Goal: Task Accomplishment & Management: Manage account settings

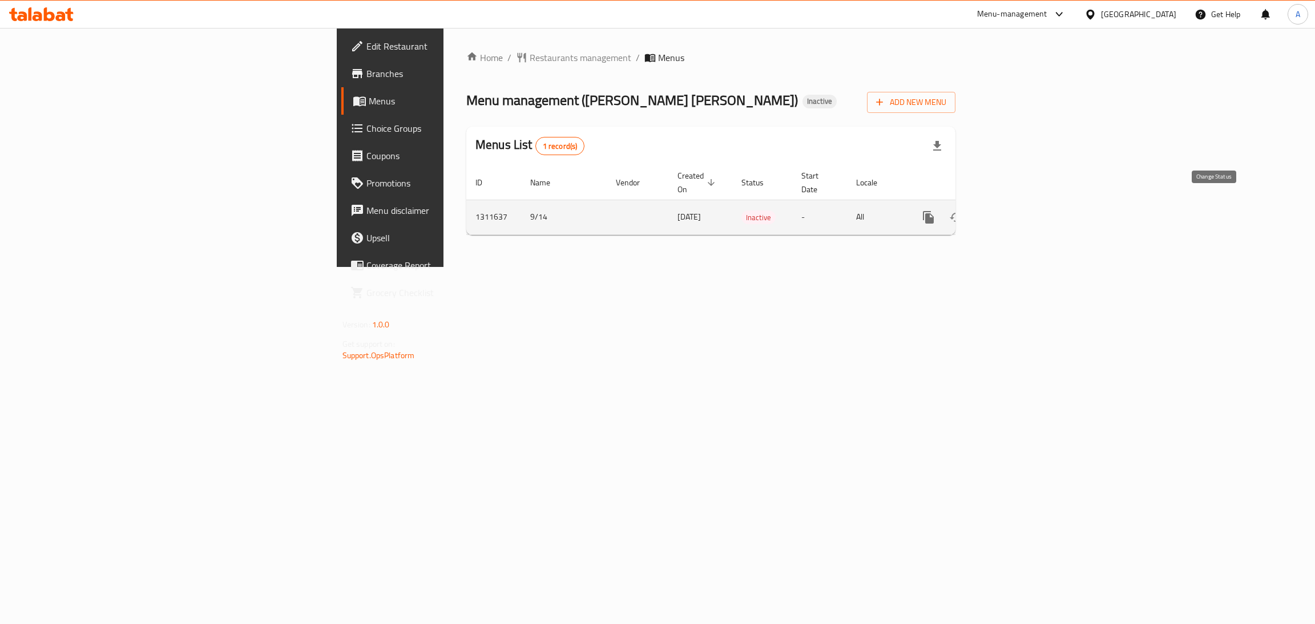
click at [963, 211] on icon "enhanced table" at bounding box center [956, 218] width 14 height 14
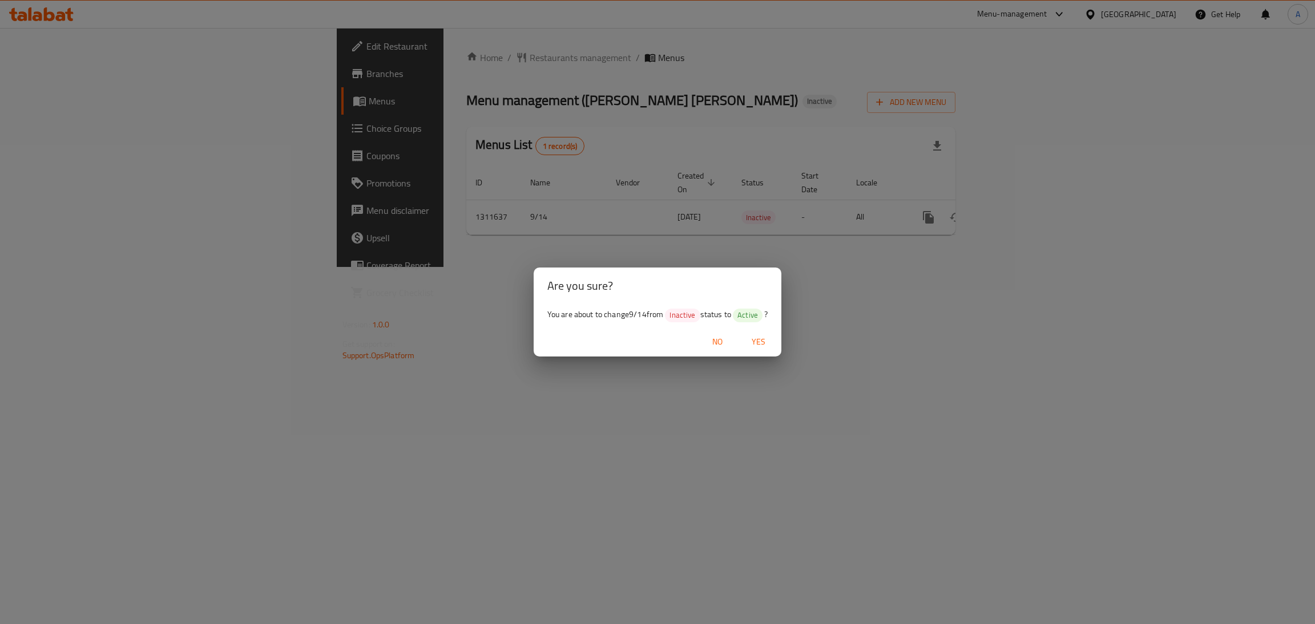
click at [761, 327] on div "No Yes" at bounding box center [657, 342] width 248 height 30
click at [768, 339] on span "Yes" at bounding box center [758, 342] width 27 height 14
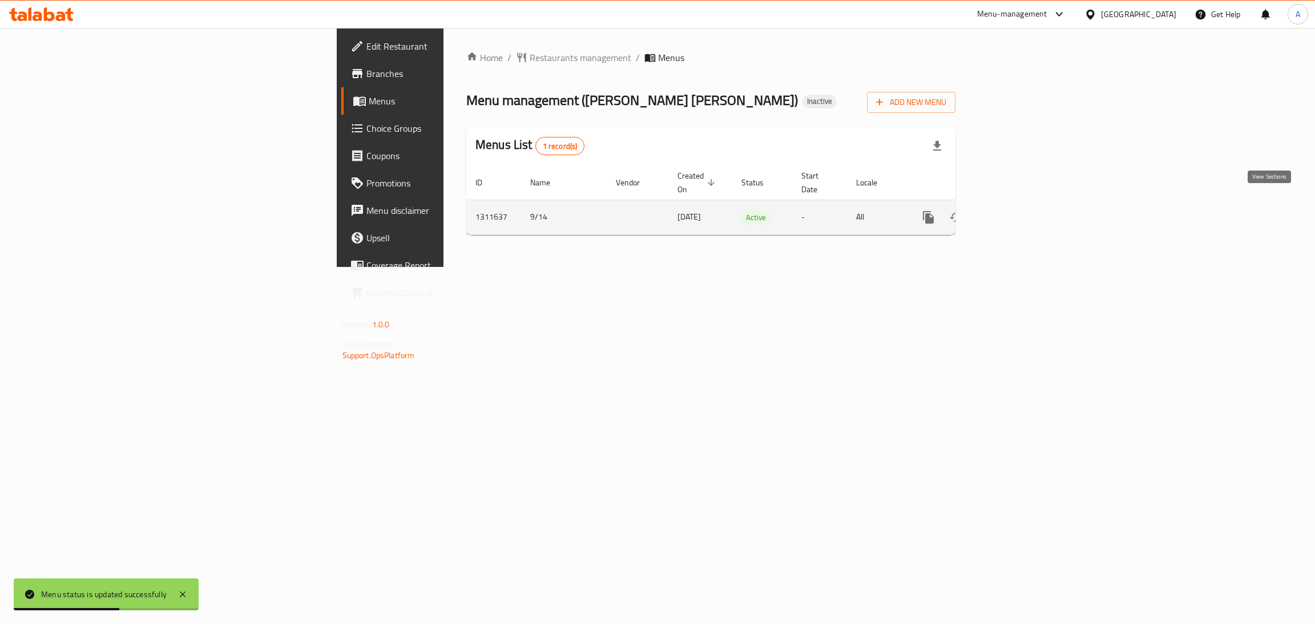
click at [1017, 211] on icon "enhanced table" at bounding box center [1011, 218] width 14 height 14
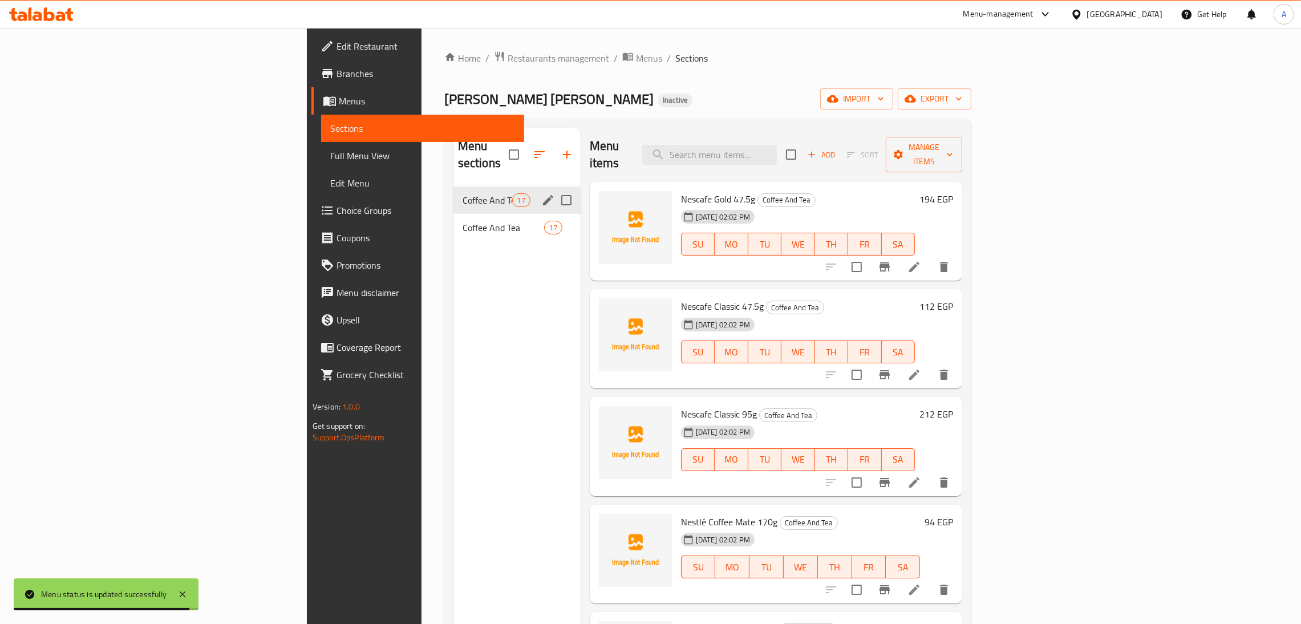
click at [454, 196] on div "Coffee And Tea 17" at bounding box center [517, 200] width 127 height 27
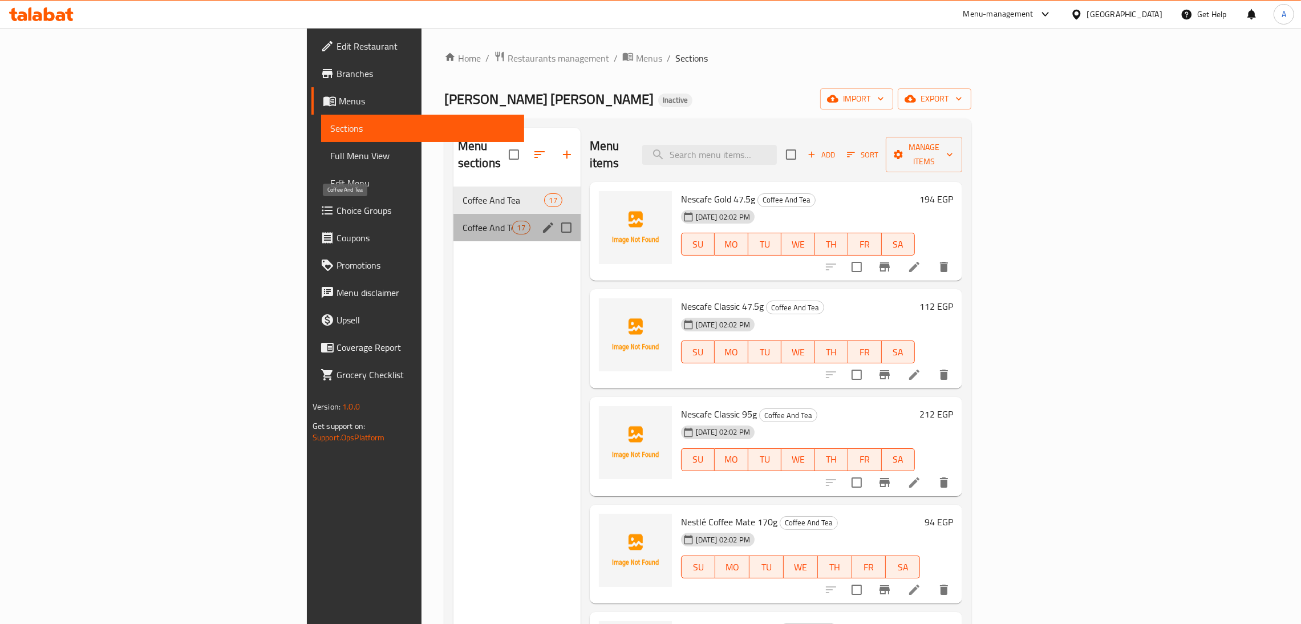
click at [463, 221] on span "Coffee And Tea" at bounding box center [488, 228] width 50 height 14
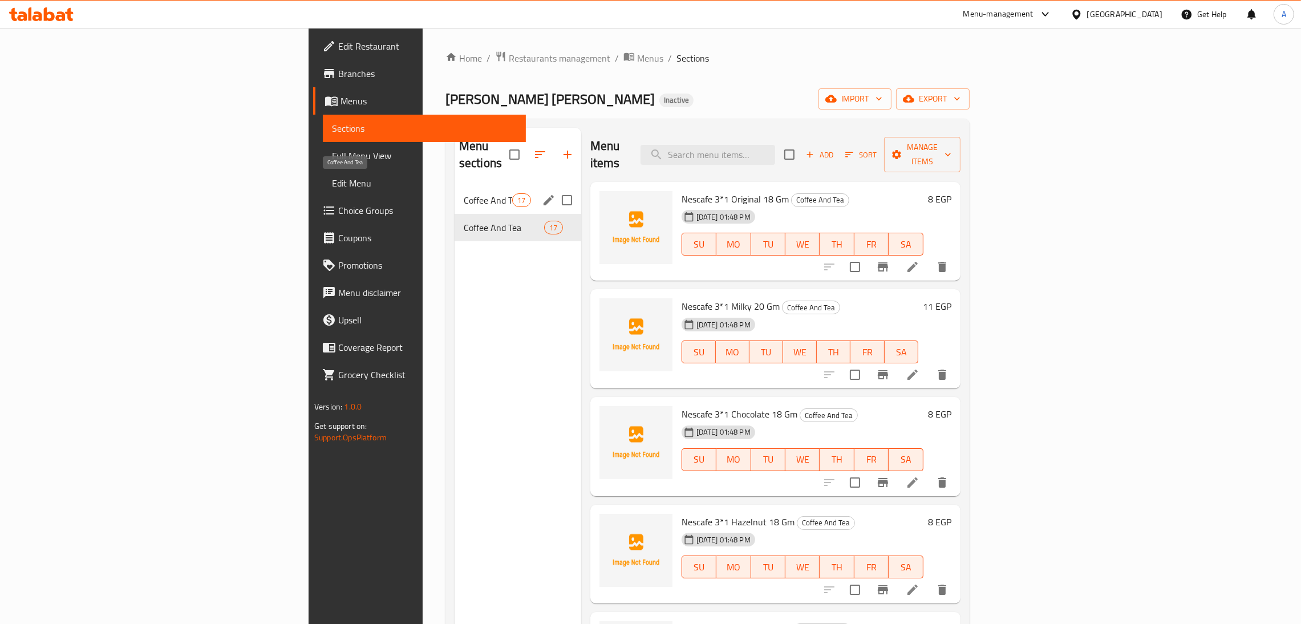
click at [464, 193] on span "Coffee And Tea" at bounding box center [488, 200] width 48 height 14
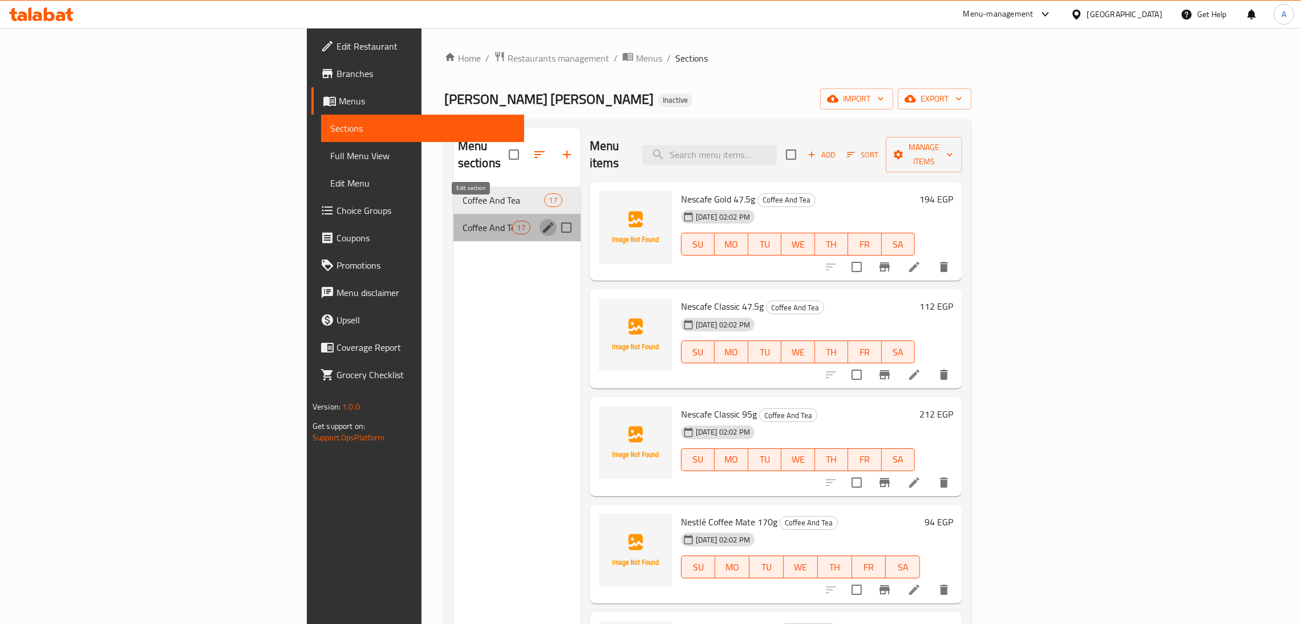
click at [543, 223] on icon "edit" at bounding box center [548, 228] width 10 height 10
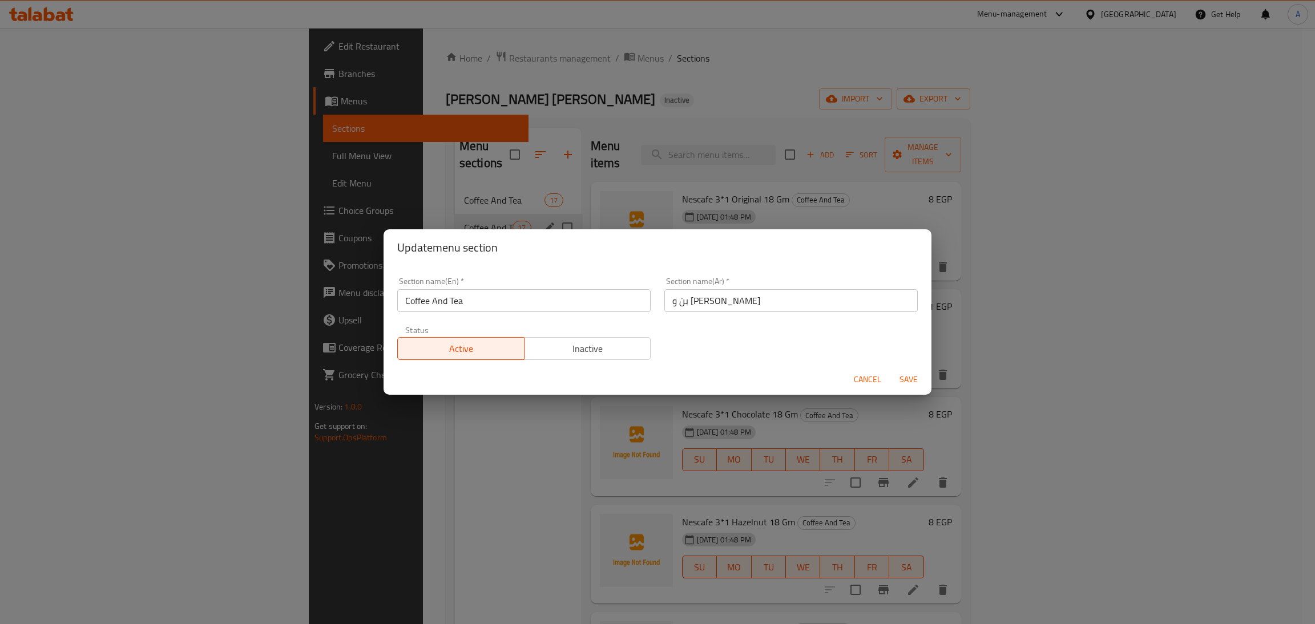
click at [874, 380] on span "Cancel" at bounding box center [867, 380] width 27 height 14
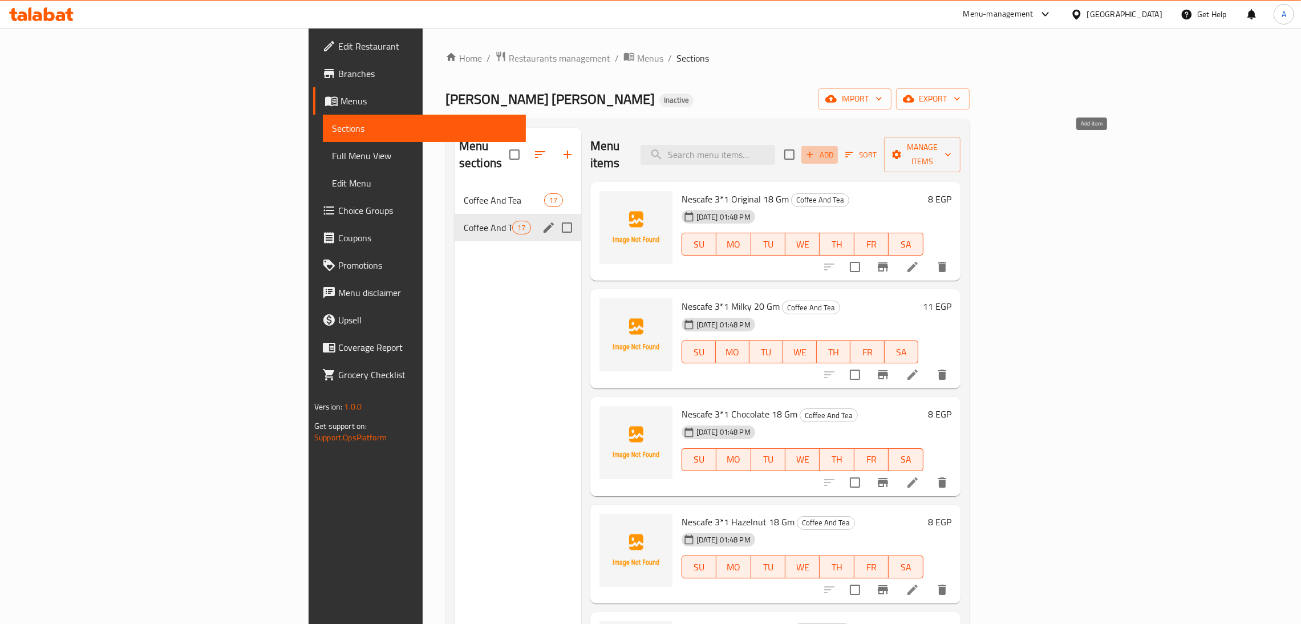
click at [815, 151] on icon "button" at bounding box center [810, 154] width 10 height 10
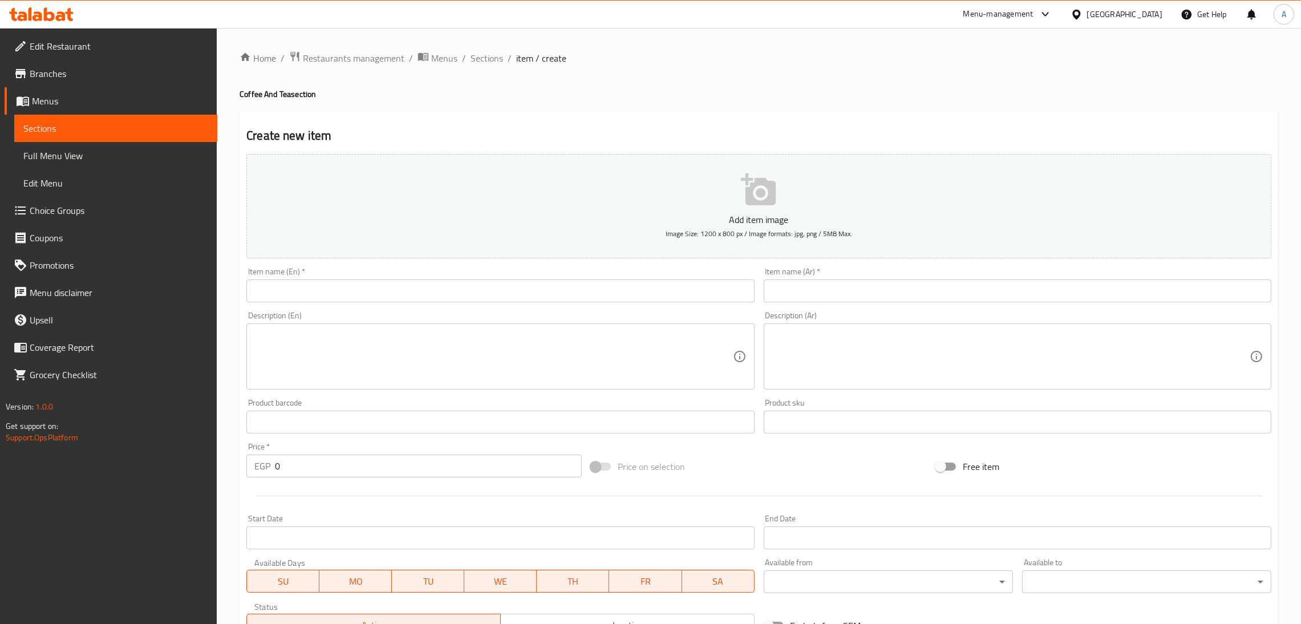
click at [74, 127] on span "Sections" at bounding box center [115, 129] width 185 height 14
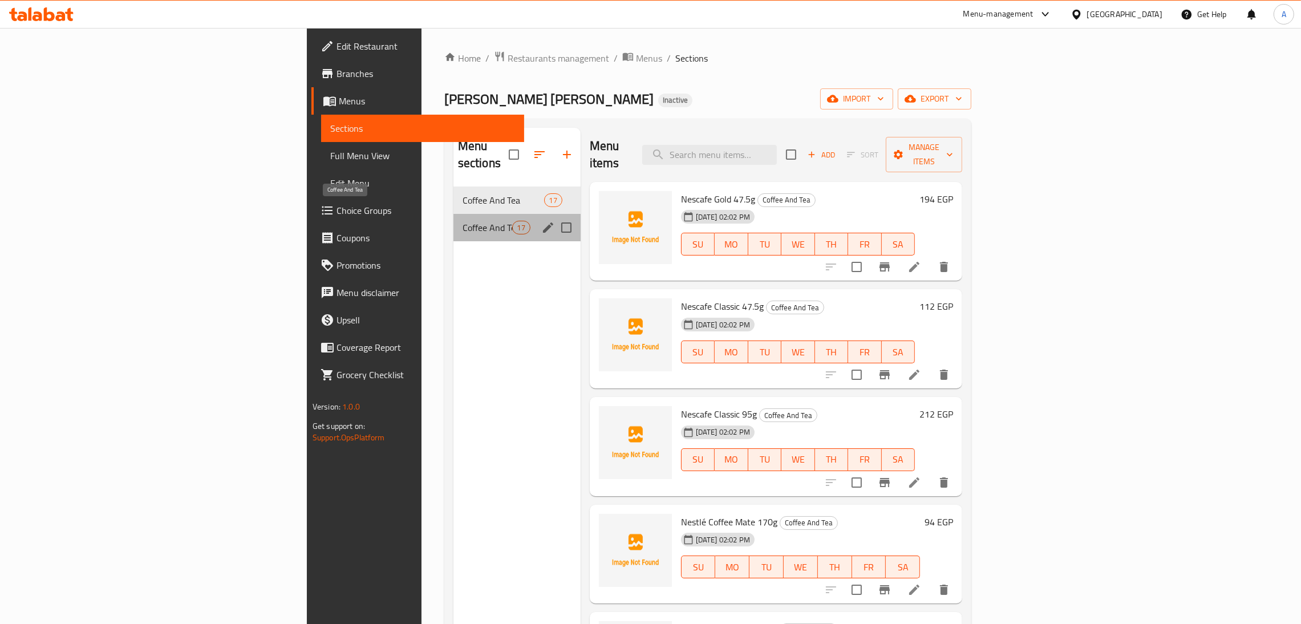
click at [463, 221] on span "Coffee And Tea" at bounding box center [488, 228] width 50 height 14
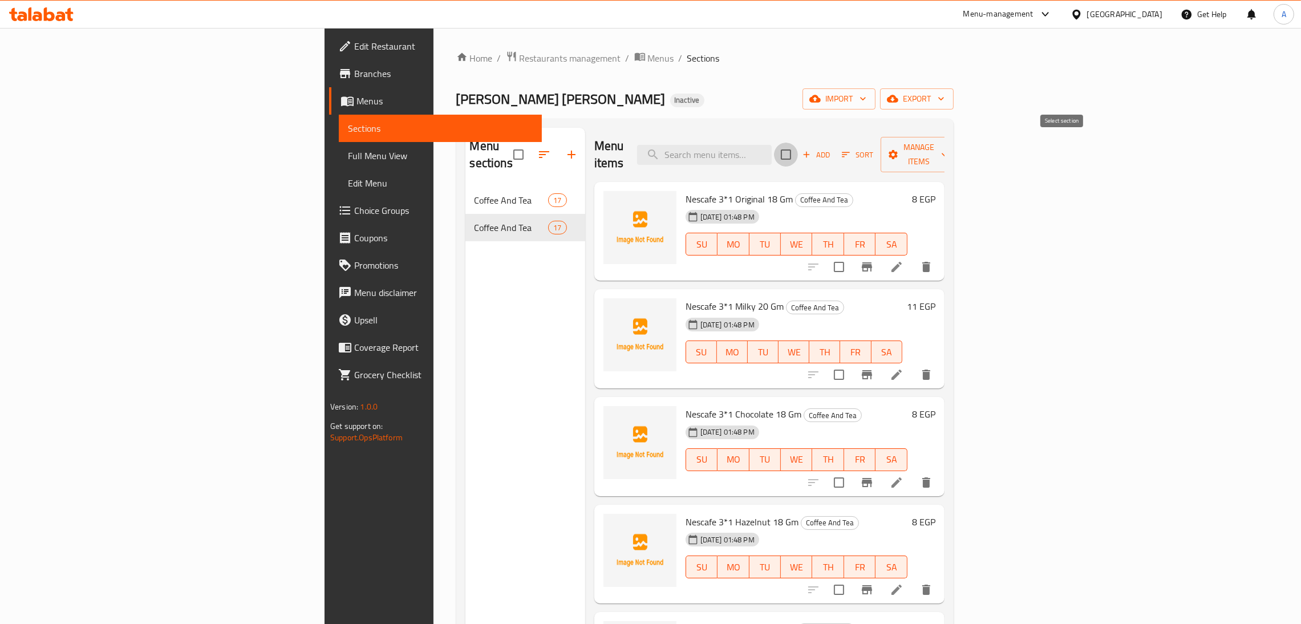
click at [798, 153] on input "checkbox" at bounding box center [786, 155] width 24 height 24
checkbox input "true"
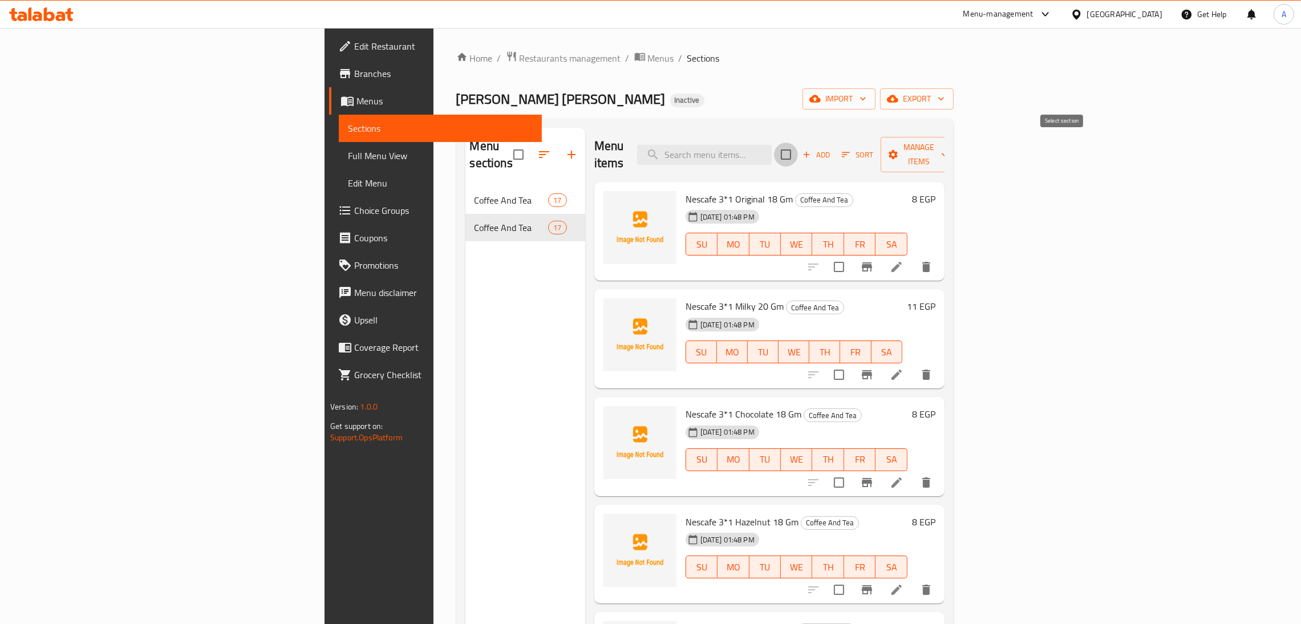
checkbox input "true"
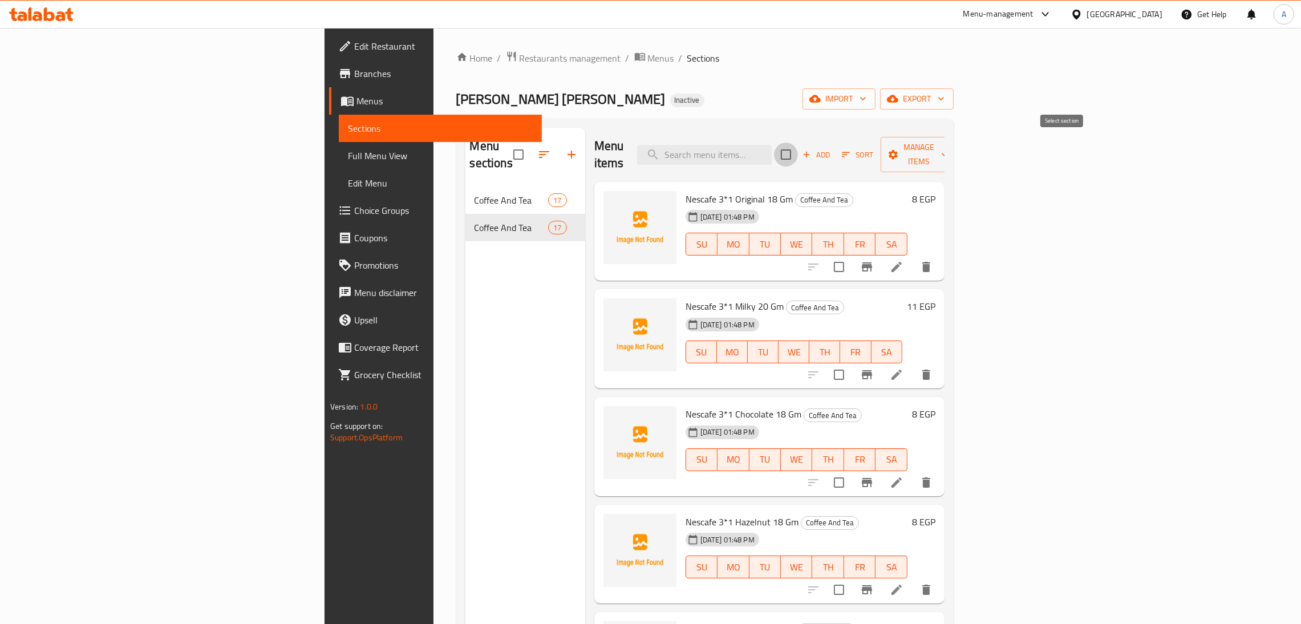
checkbox input "true"
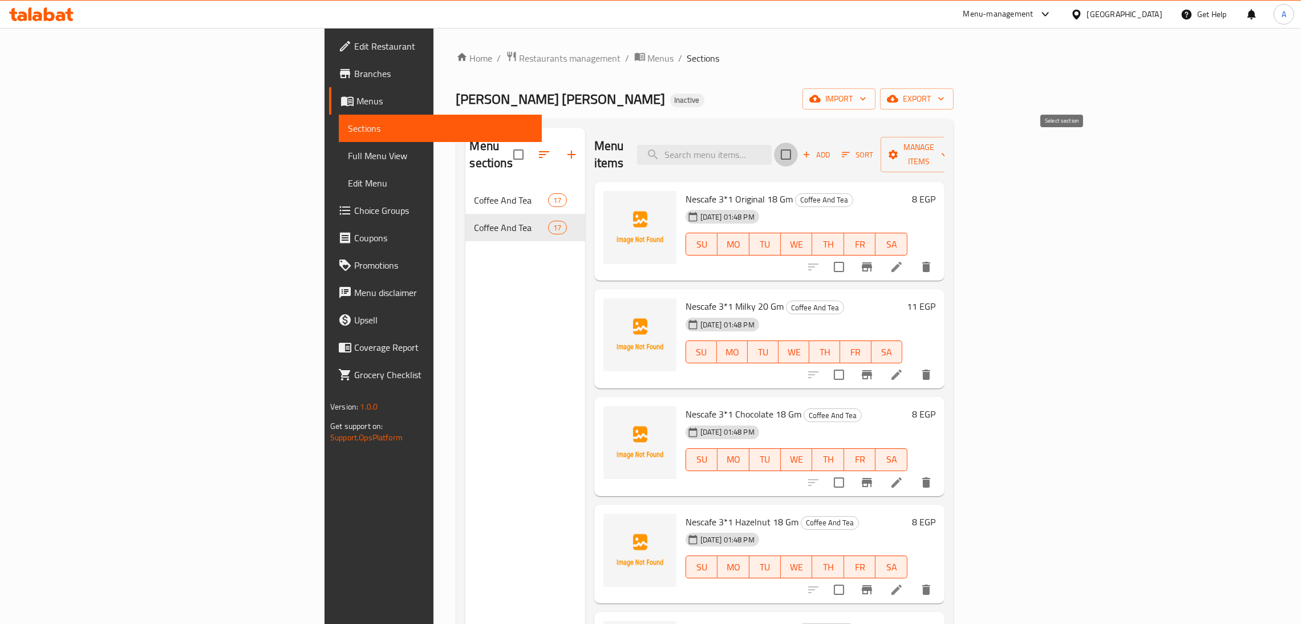
checkbox input "true"
click at [948, 149] on span "Manage items" at bounding box center [919, 154] width 58 height 29
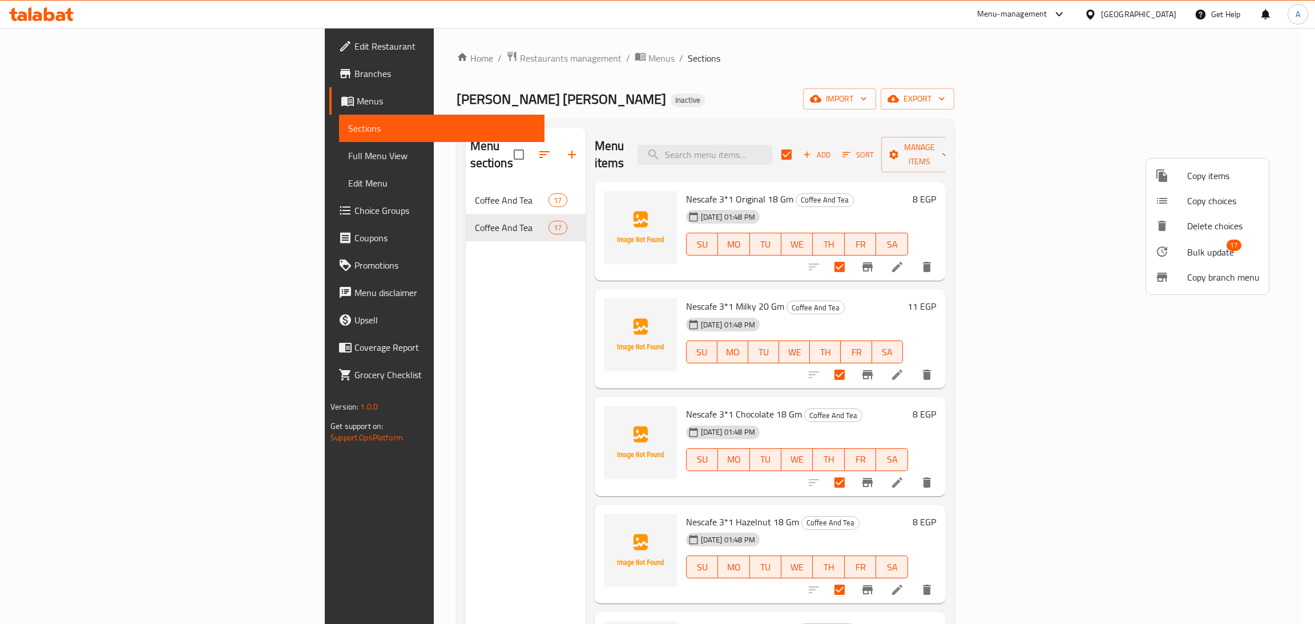
click at [1207, 254] on span "Bulk update" at bounding box center [1210, 252] width 47 height 14
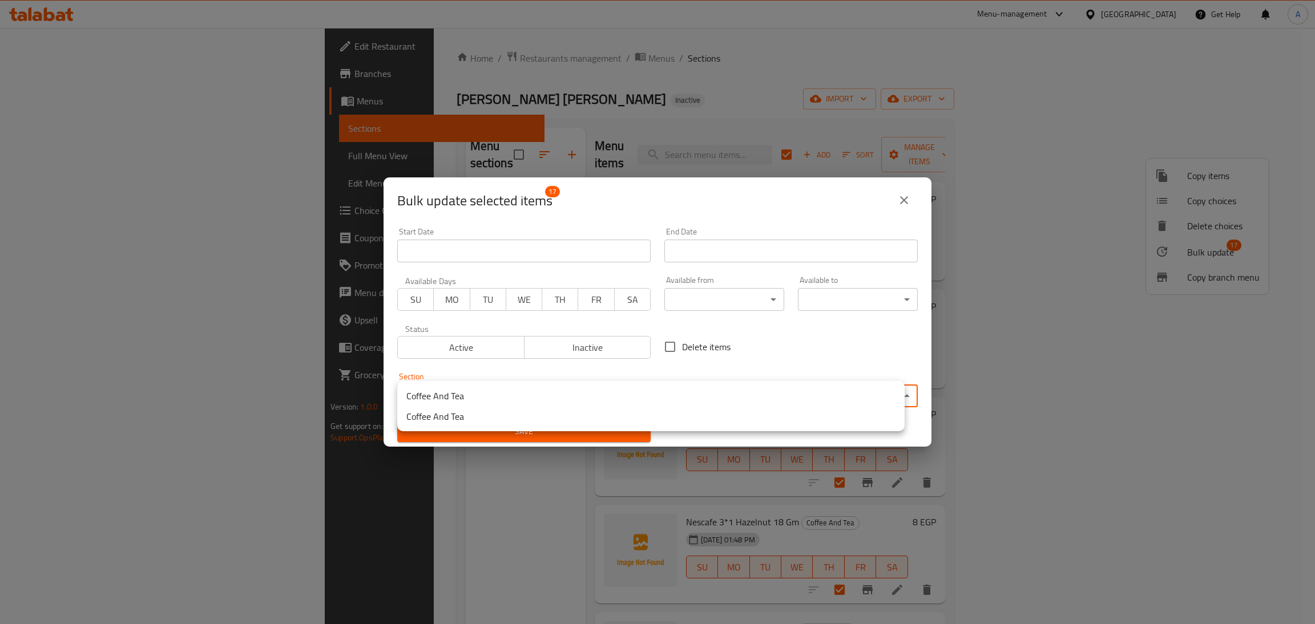
click at [614, 397] on body "​ Menu-management [GEOGRAPHIC_DATA] Get Help A Edit Restaurant Branches Menus S…" at bounding box center [657, 326] width 1315 height 596
click at [905, 200] on div at bounding box center [657, 312] width 1315 height 624
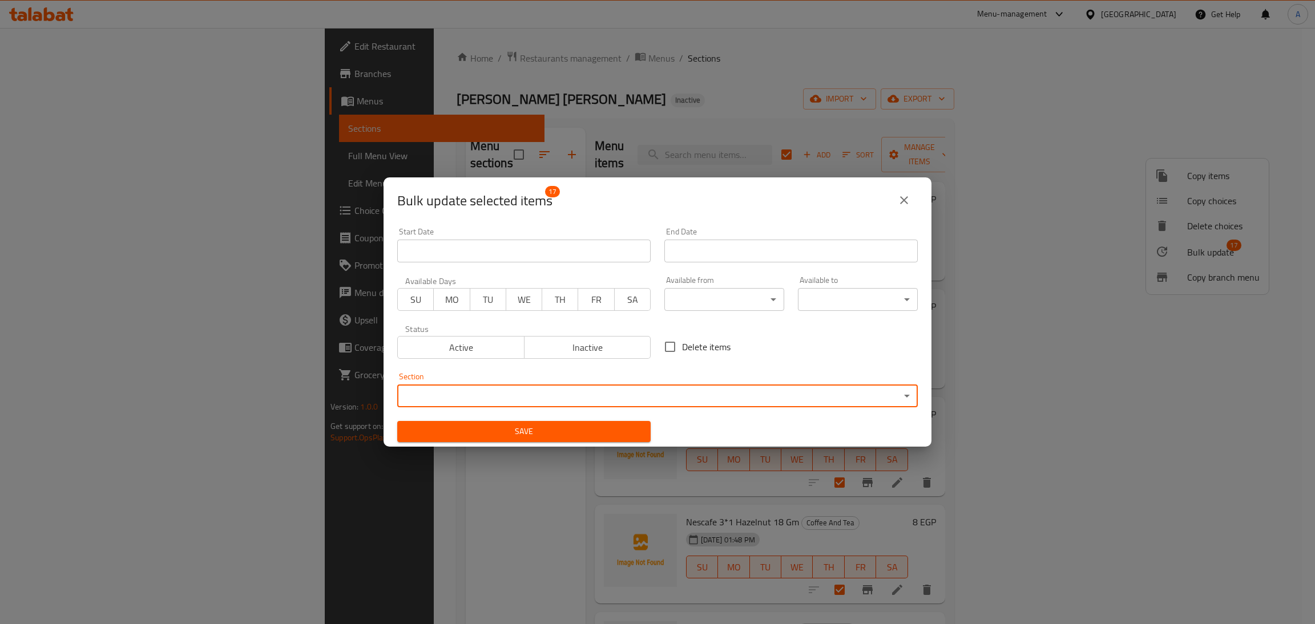
click at [480, 397] on body "​ Menu-management [GEOGRAPHIC_DATA] Get Help A Edit Restaurant Branches Menus S…" at bounding box center [657, 326] width 1315 height 596
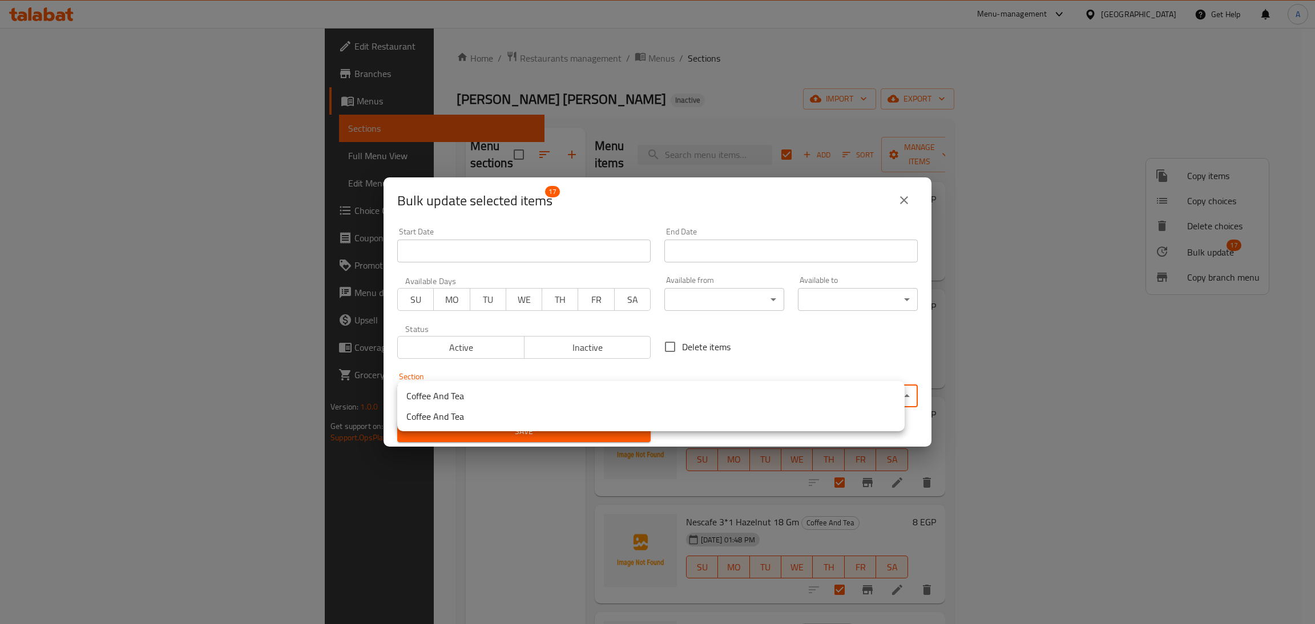
click at [480, 403] on li "Coffee And Tea" at bounding box center [650, 396] width 507 height 21
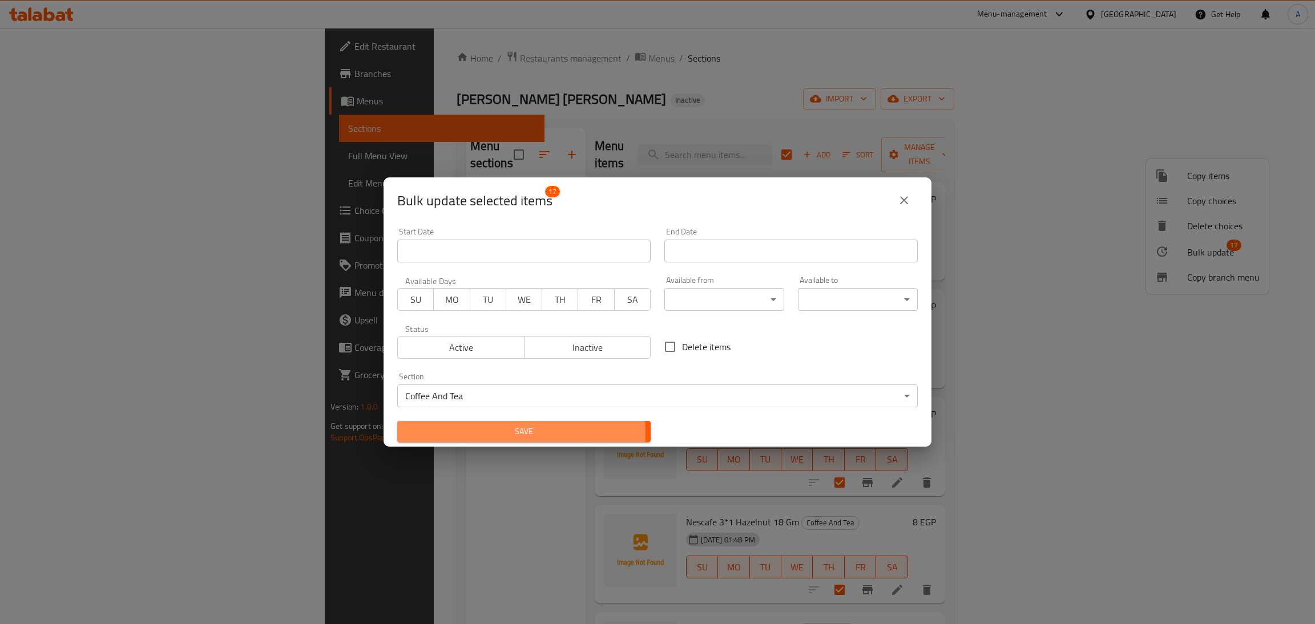
click at [516, 433] on span "Save" at bounding box center [523, 432] width 235 height 14
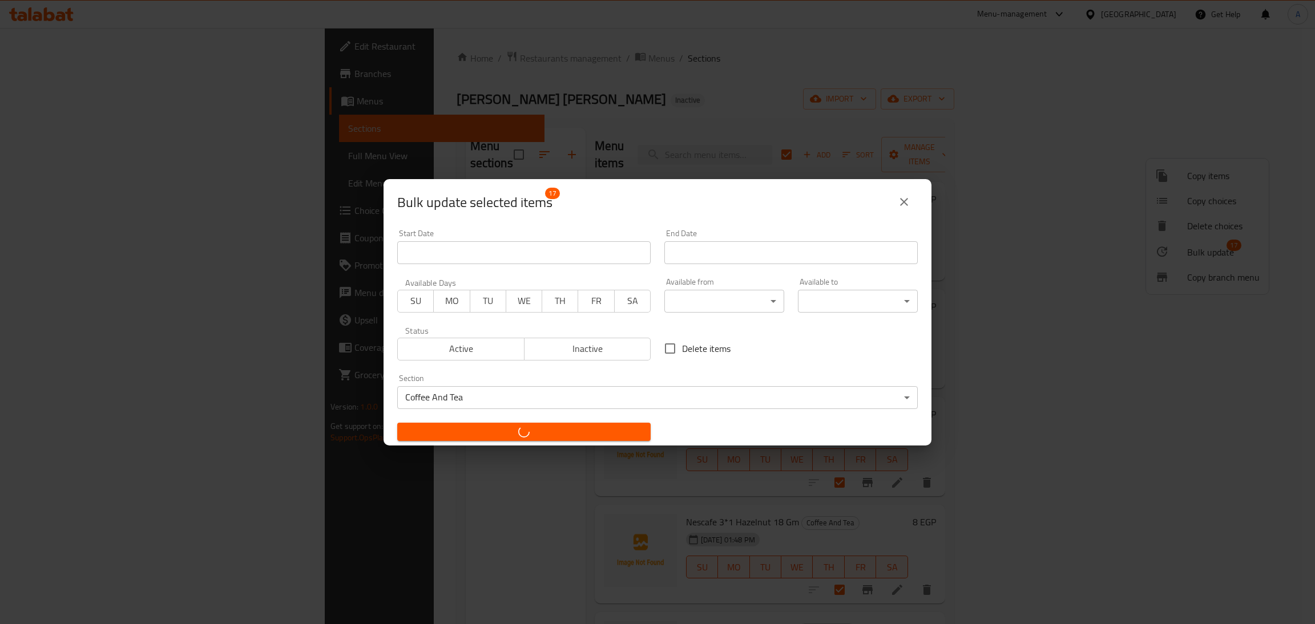
checkbox input "false"
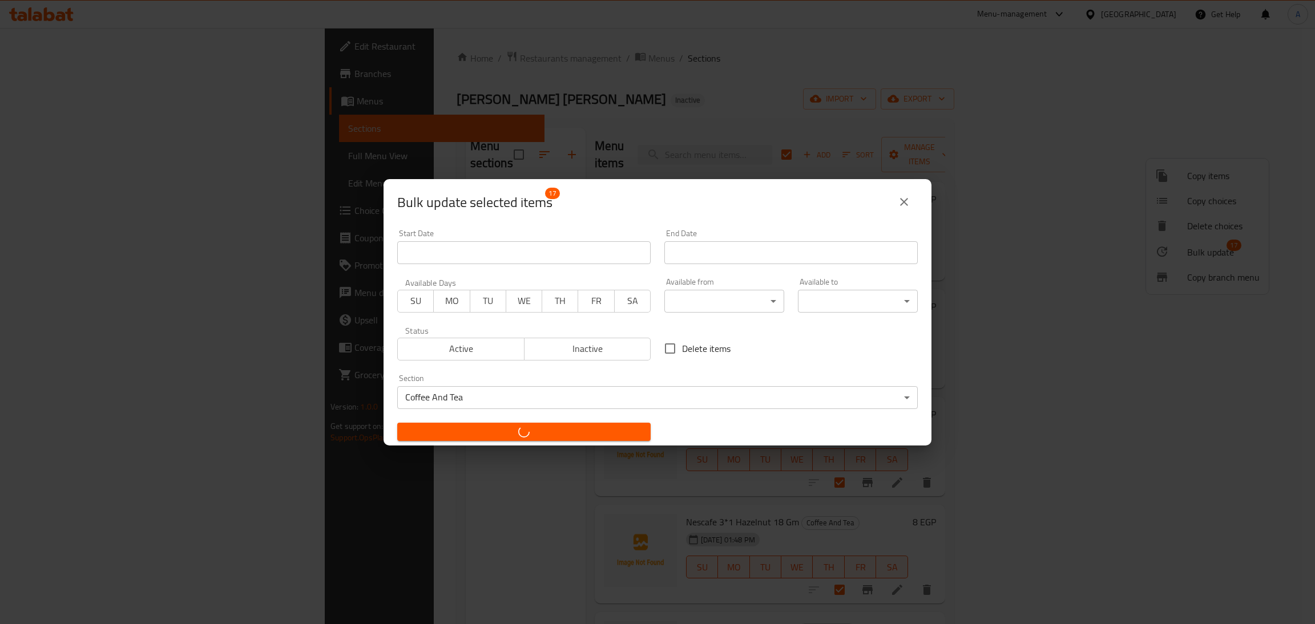
checkbox input "false"
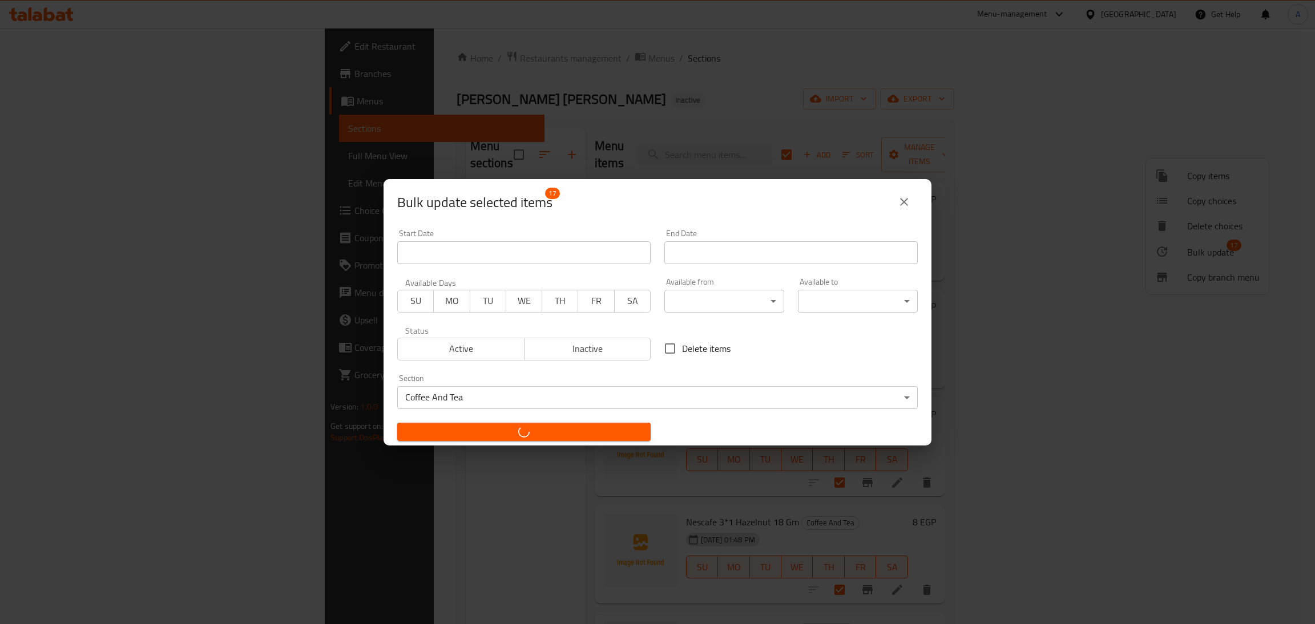
checkbox input "false"
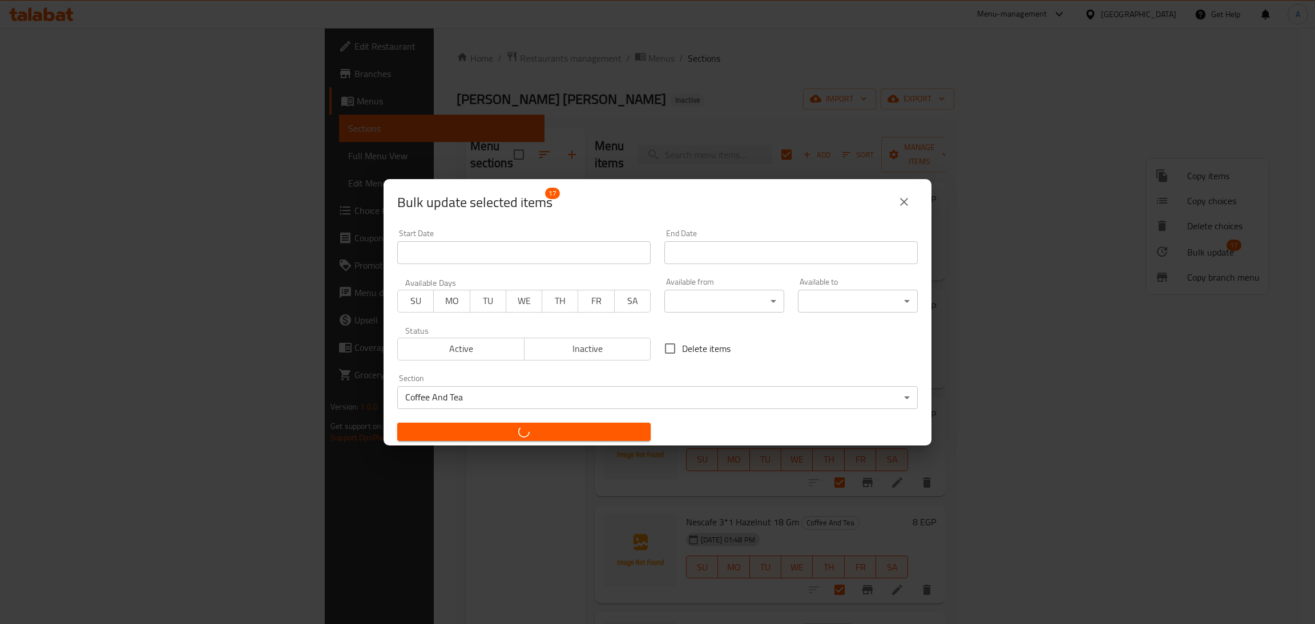
checkbox input "false"
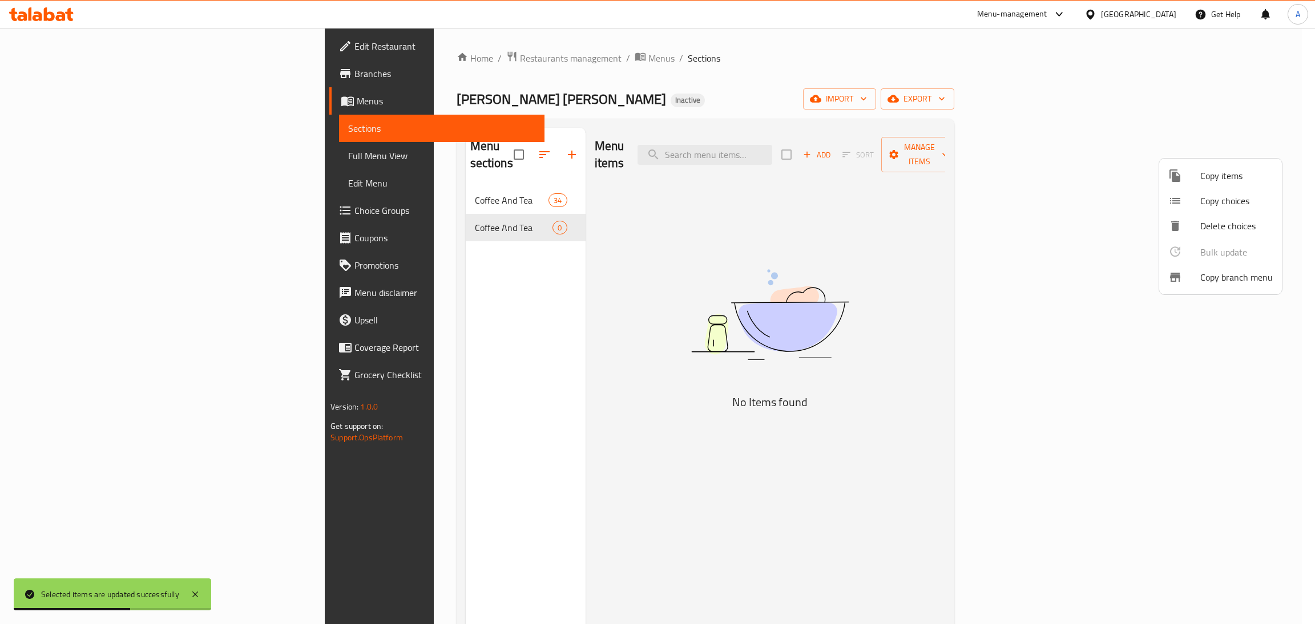
click at [477, 211] on div at bounding box center [657, 312] width 1315 height 624
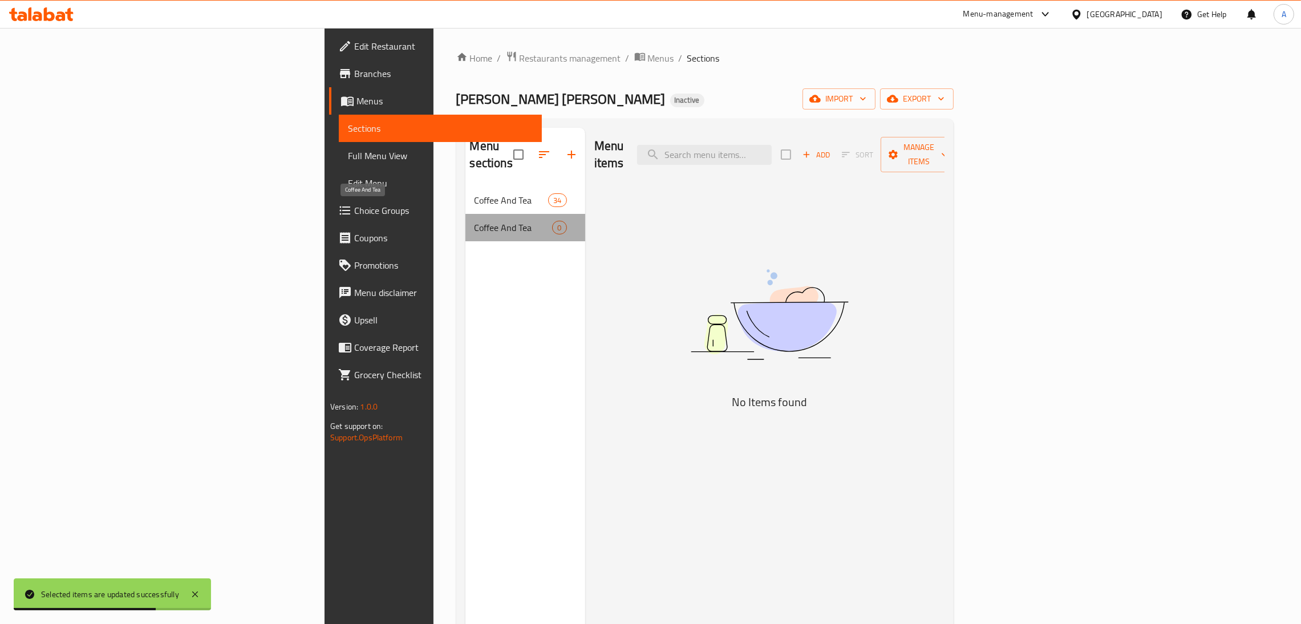
click at [475, 221] on span "Coffee And Tea" at bounding box center [514, 228] width 78 height 14
click at [507, 151] on input "checkbox" at bounding box center [519, 155] width 24 height 24
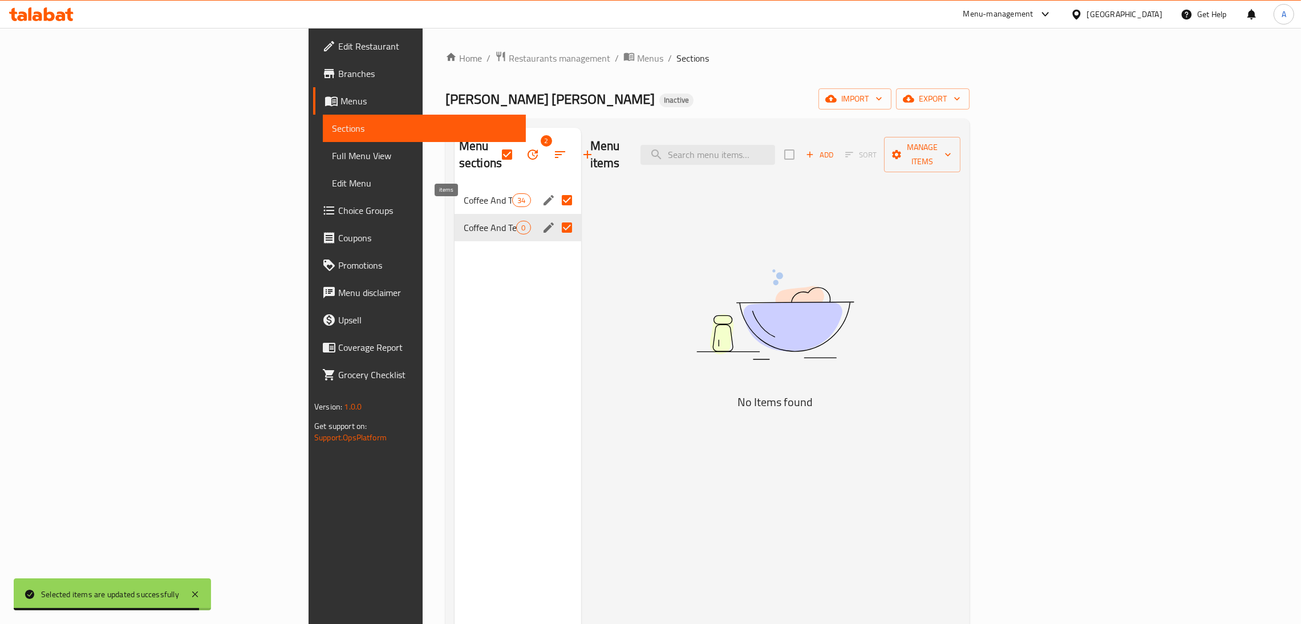
click at [517, 223] on span "0" at bounding box center [523, 228] width 13 height 11
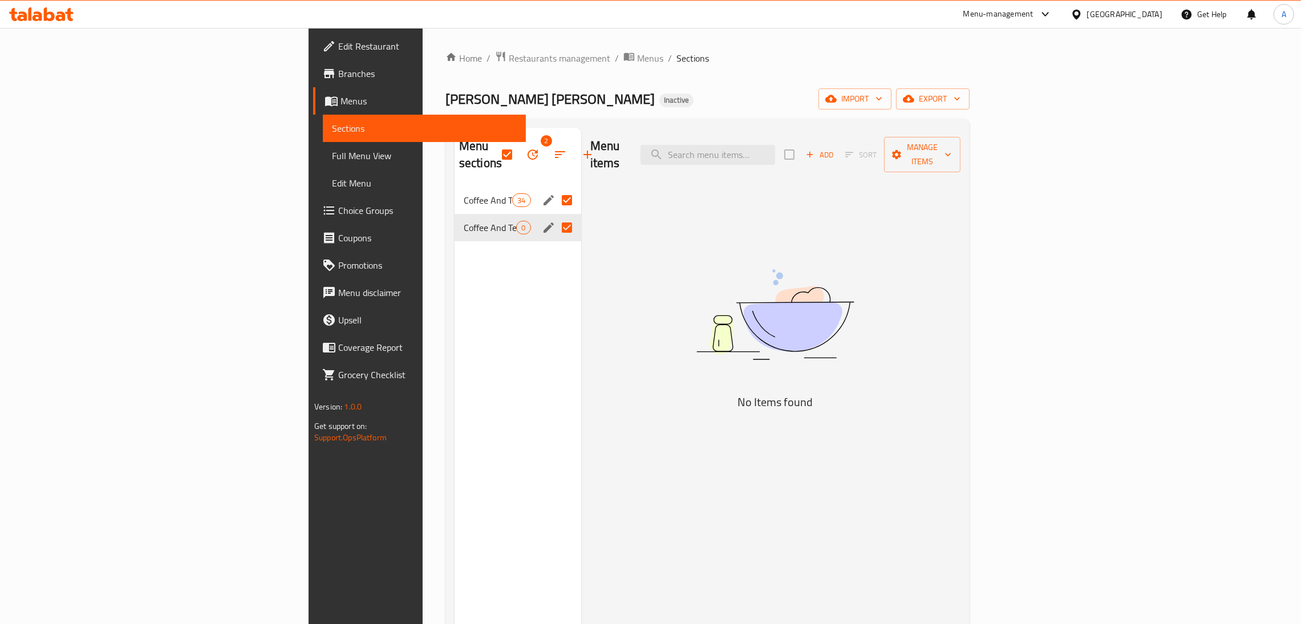
click at [555, 188] on input "Menu sections" at bounding box center [567, 200] width 24 height 24
checkbox input "false"
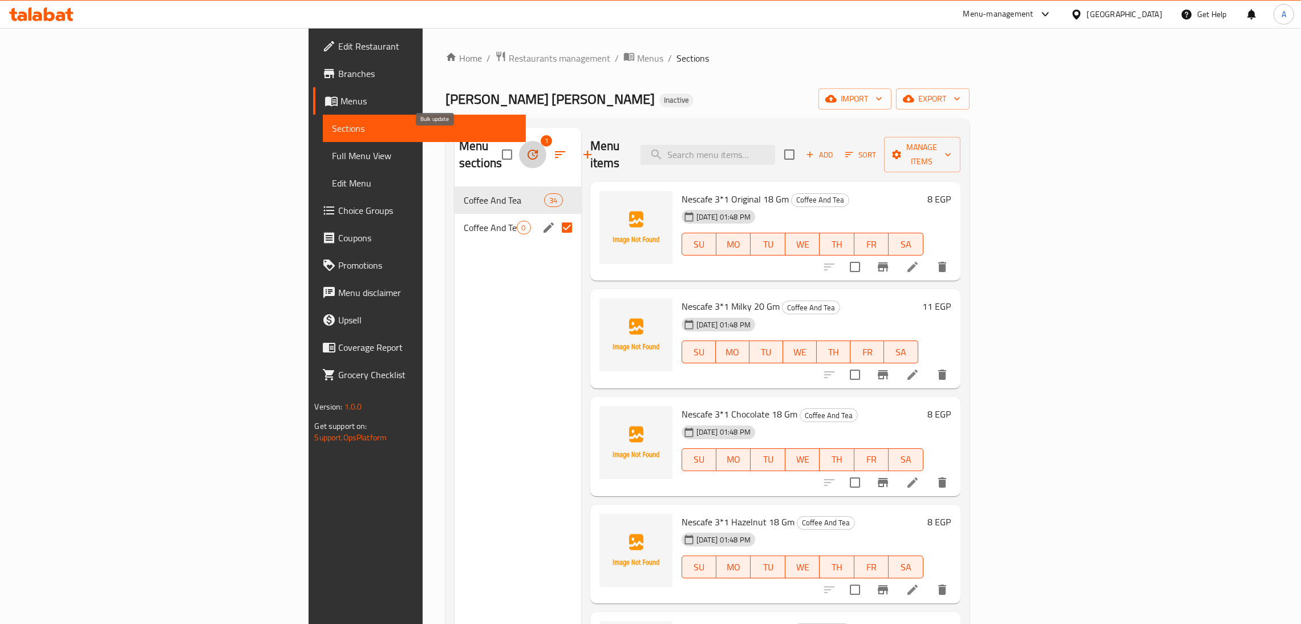
click at [528, 149] on icon "button" at bounding box center [533, 154] width 10 height 10
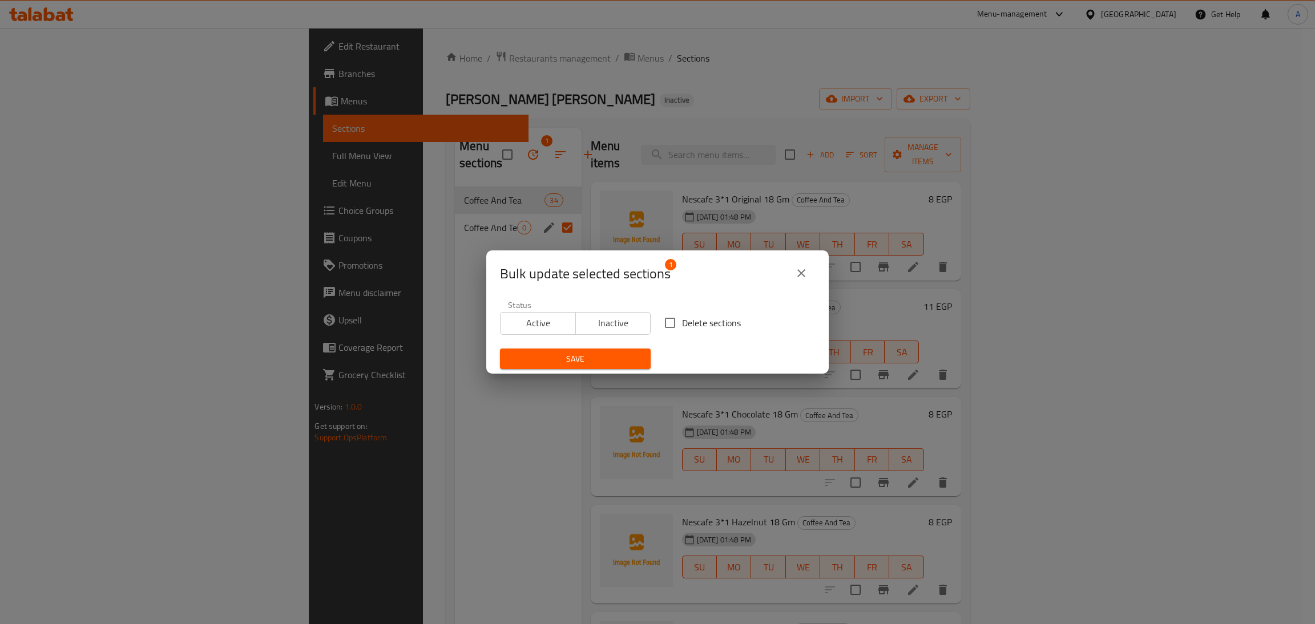
click at [663, 321] on input "Delete sections" at bounding box center [670, 323] width 24 height 24
checkbox input "true"
click at [580, 357] on span "Save" at bounding box center [575, 359] width 132 height 14
